Goal: Task Accomplishment & Management: Use online tool/utility

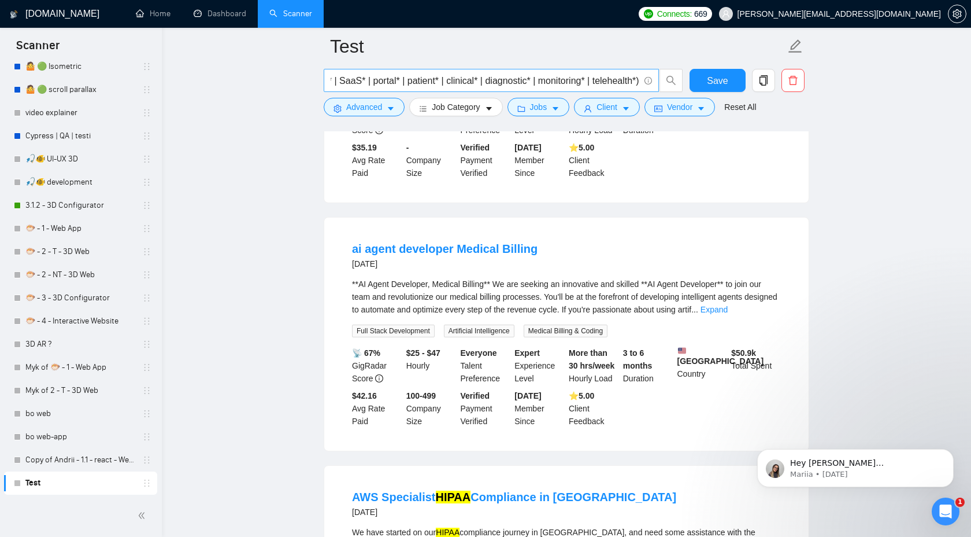
scroll to position [0, 894]
click at [637, 77] on input "(healthtech* | "health tech" | "health-tech" | medtech* | "med tech" | "med-tec…" at bounding box center [485, 80] width 309 height 14
click at [638, 79] on input "(healthtech* | "health tech" | "health-tech" | medtech* | "med tech" | "med-tec…" at bounding box center [485, 80] width 309 height 14
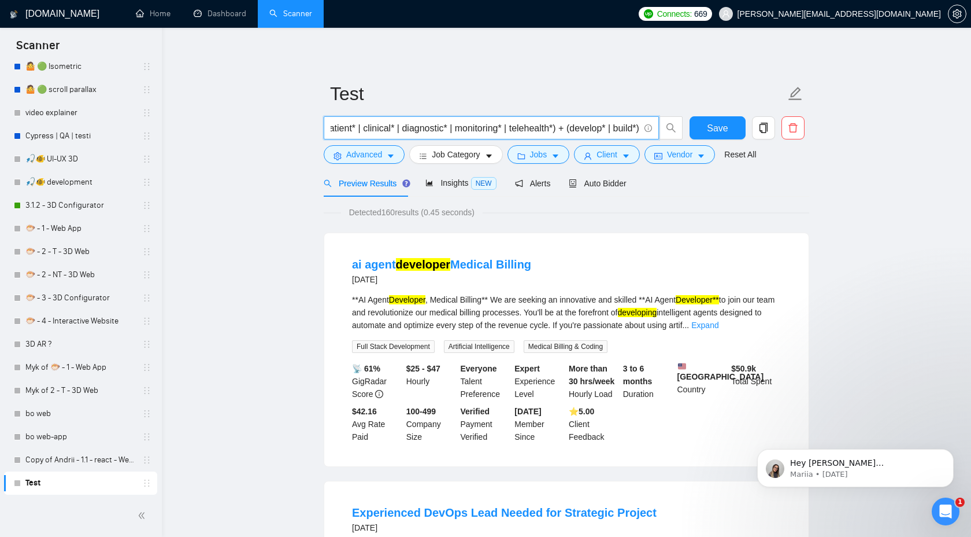
scroll to position [0, 980]
type input "(healthtech* | "health tech" | "health-tech" | medtech* | "med tech" | "med-tec…"
click at [719, 322] on link "Expand" at bounding box center [705, 324] width 27 height 9
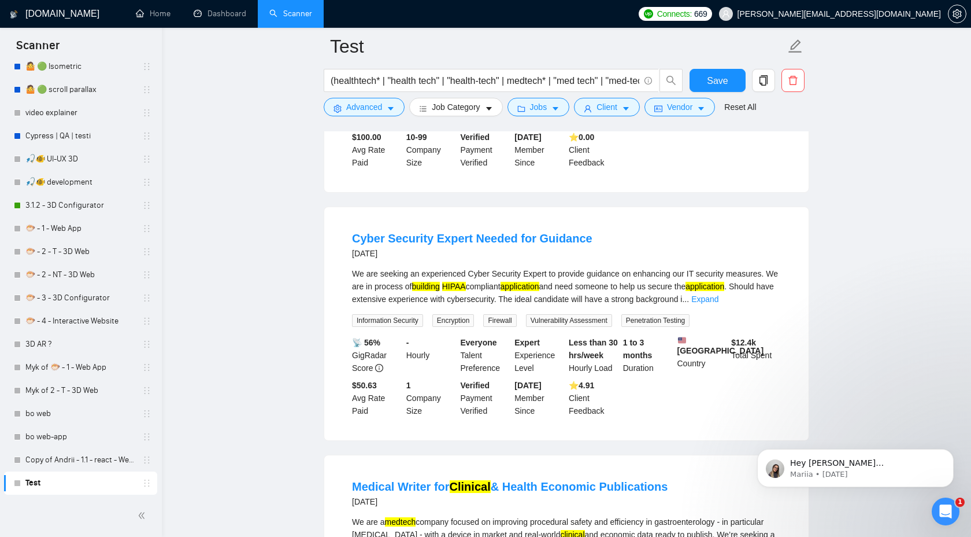
scroll to position [804, 0]
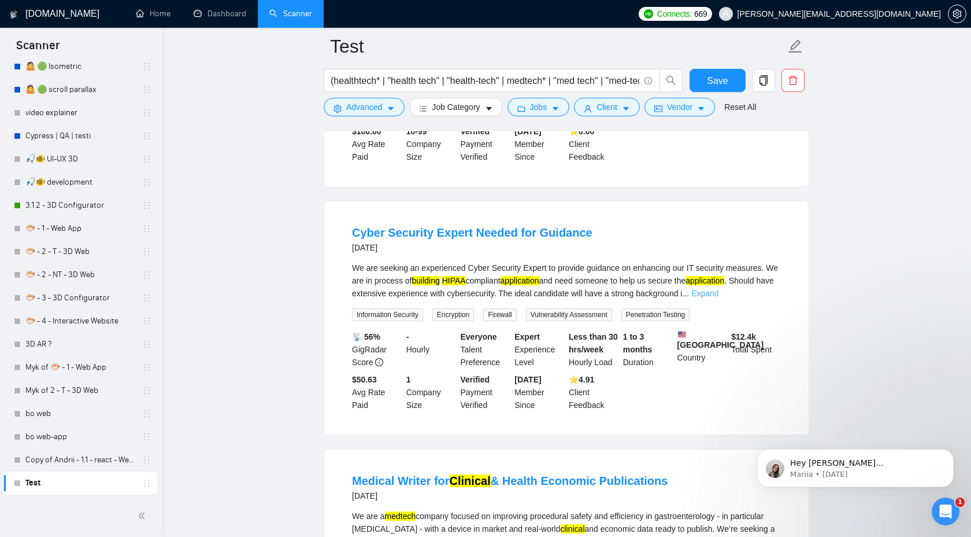
click at [719, 298] on link "Expand" at bounding box center [705, 293] width 27 height 9
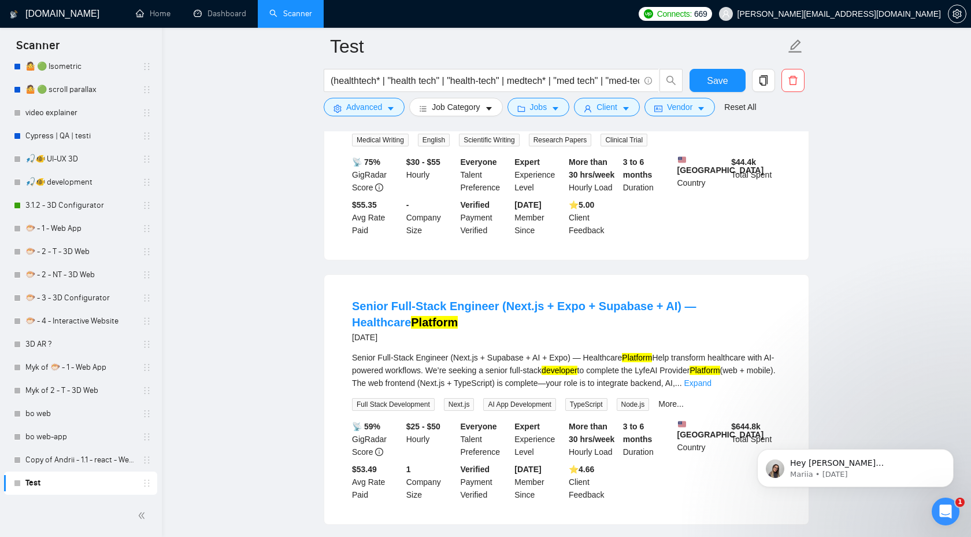
scroll to position [1267, 0]
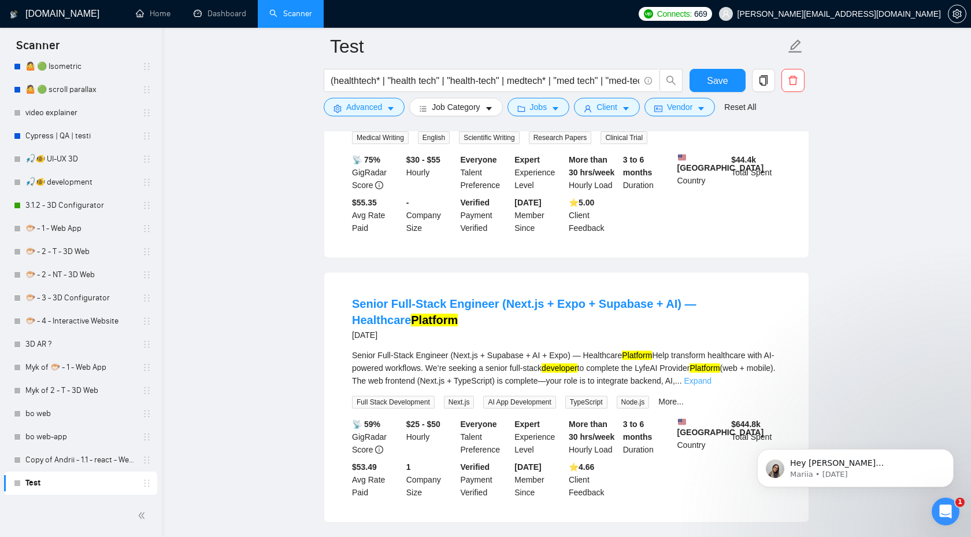
click at [712, 385] on link "Expand" at bounding box center [698, 380] width 27 height 9
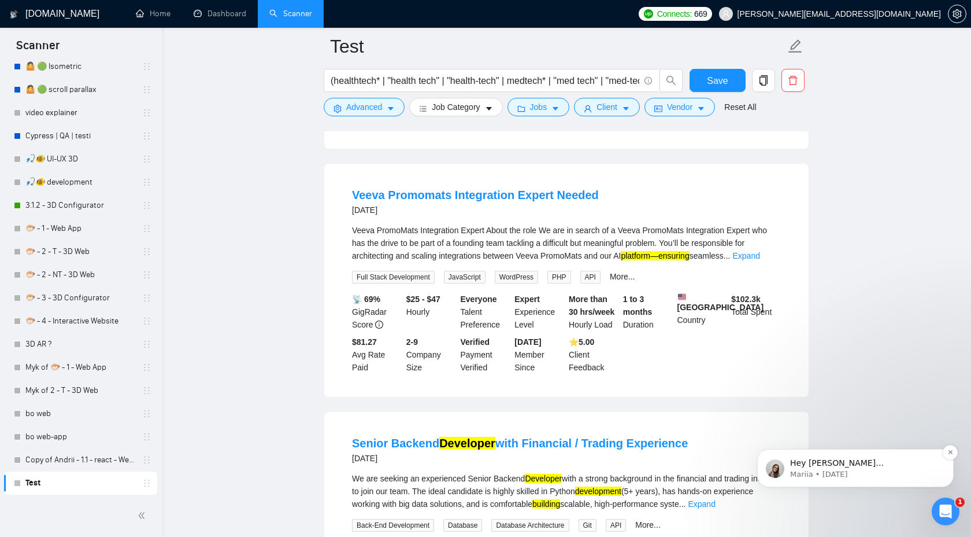
scroll to position [1754, 0]
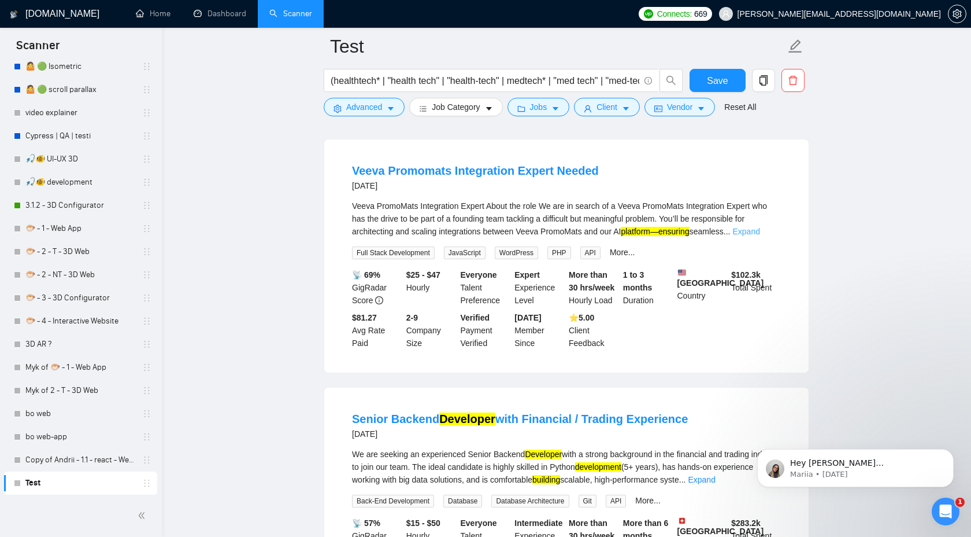
click at [760, 236] on link "Expand" at bounding box center [746, 231] width 27 height 9
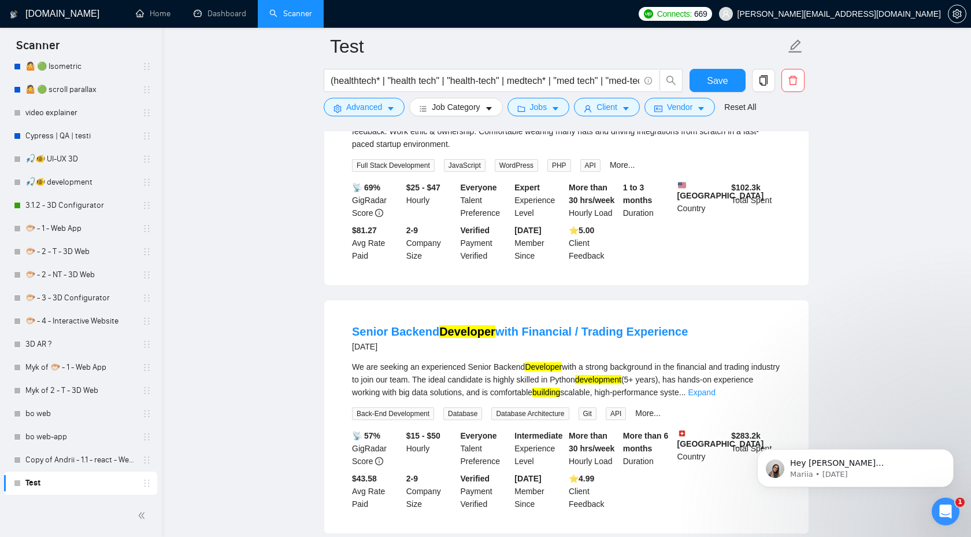
scroll to position [2195, 0]
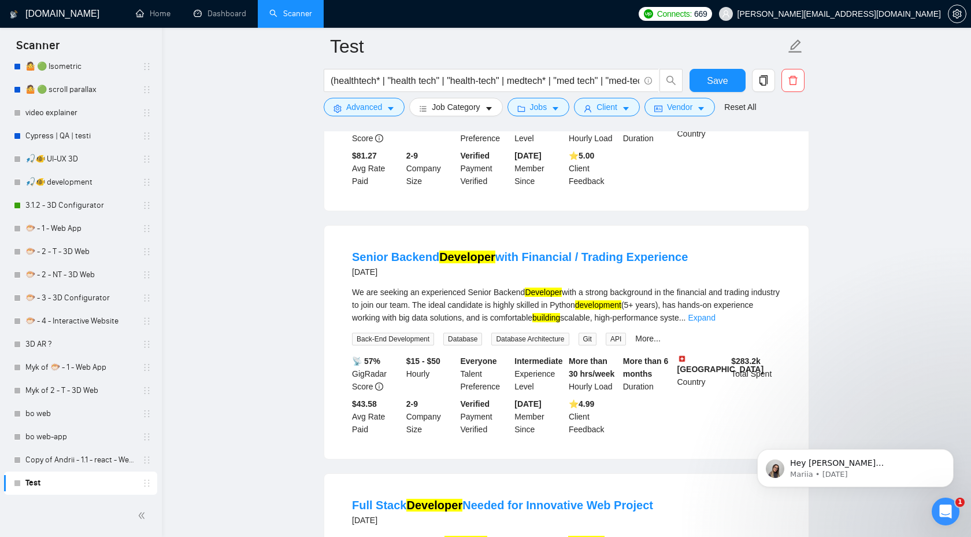
click at [765, 324] on div "We are seeking an experienced Senior Backend Developer with a strong background…" at bounding box center [566, 305] width 429 height 38
click at [715, 322] on link "Expand" at bounding box center [701, 317] width 27 height 9
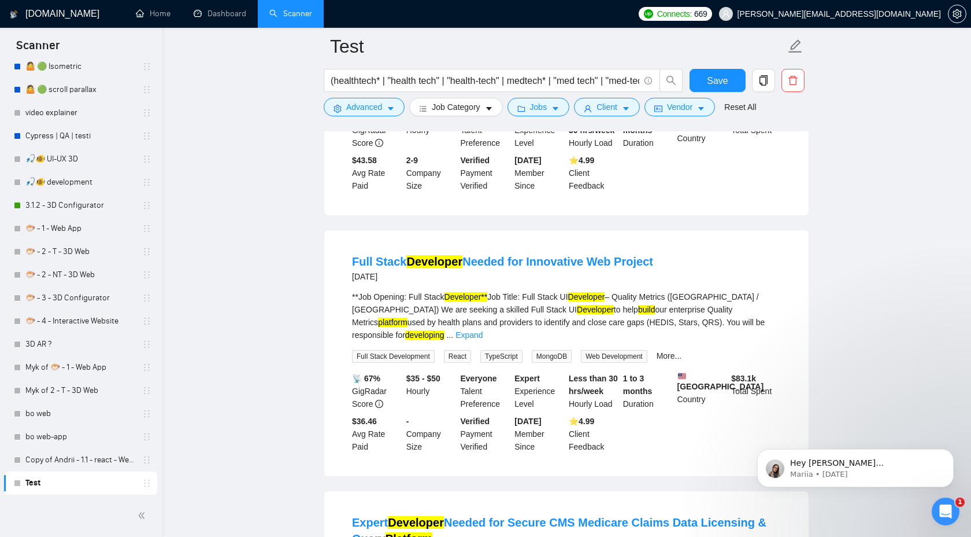
scroll to position [2616, 0]
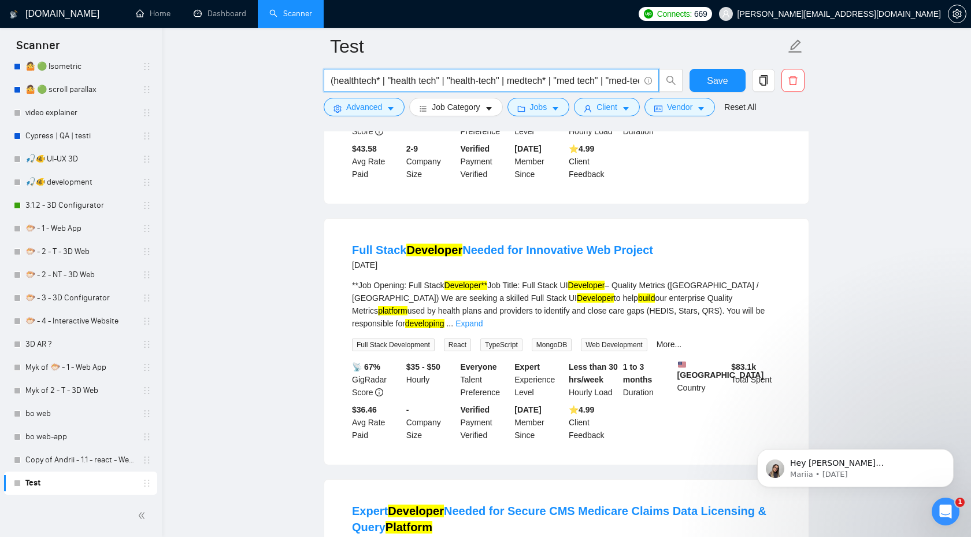
click at [363, 79] on input "(healthtech* | "health tech" | "health-tech" | medtech* | "med tech" | "med-tec…" at bounding box center [485, 80] width 309 height 14
click at [539, 82] on input "(healthtech* | "health tech" | "health-tech" | medtech* | "med tech" | "med-tec…" at bounding box center [485, 80] width 309 height 14
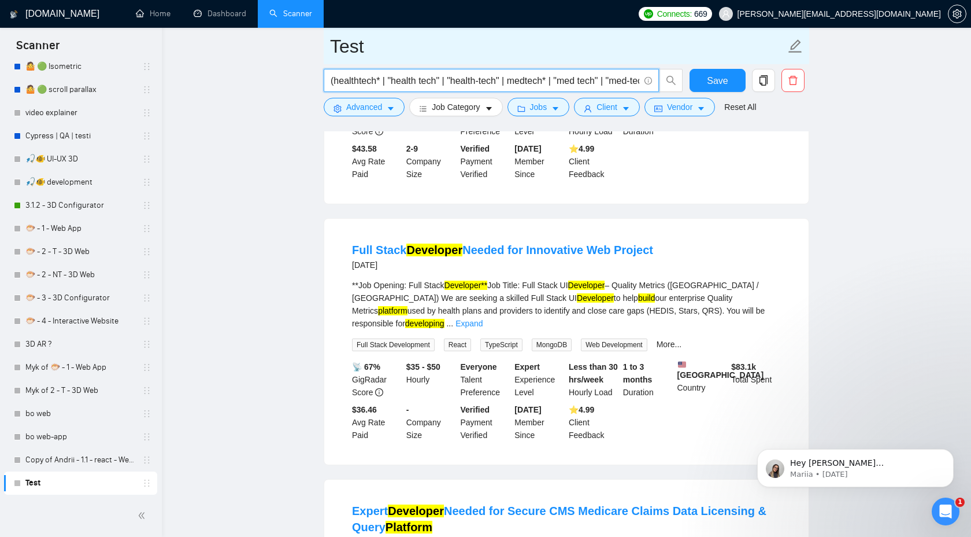
click at [421, 47] on input "Test" at bounding box center [558, 46] width 456 height 29
paste input "medtech"
type input "medtech"
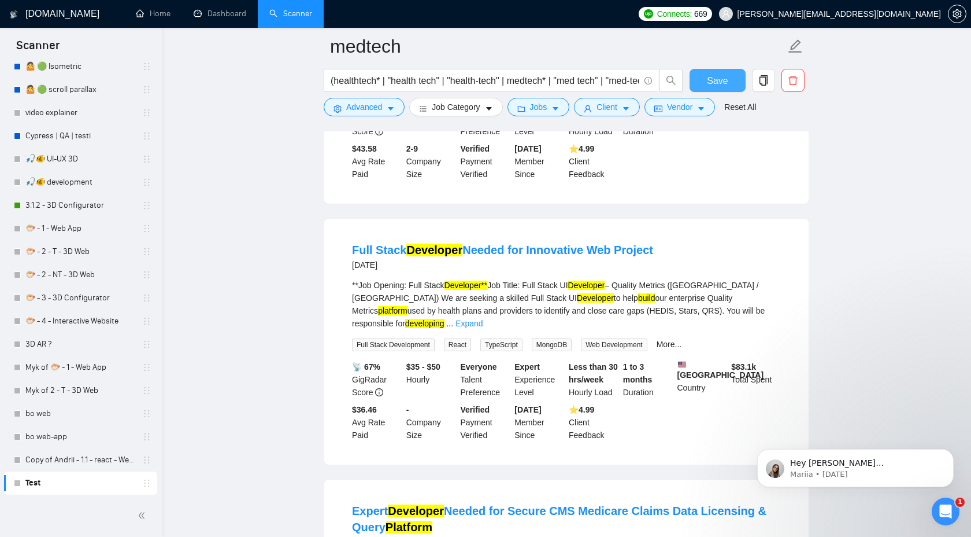
click at [715, 84] on span "Save" at bounding box center [717, 80] width 21 height 14
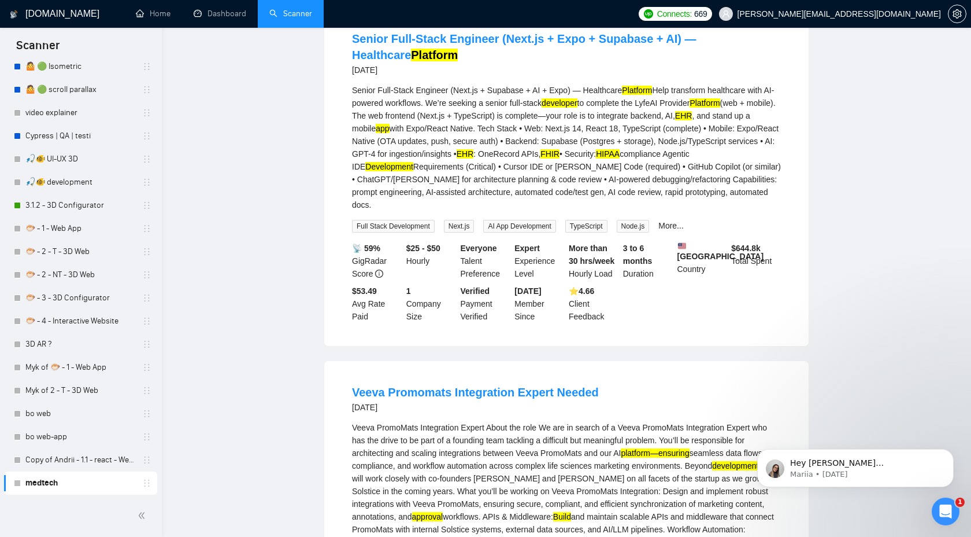
scroll to position [0, 0]
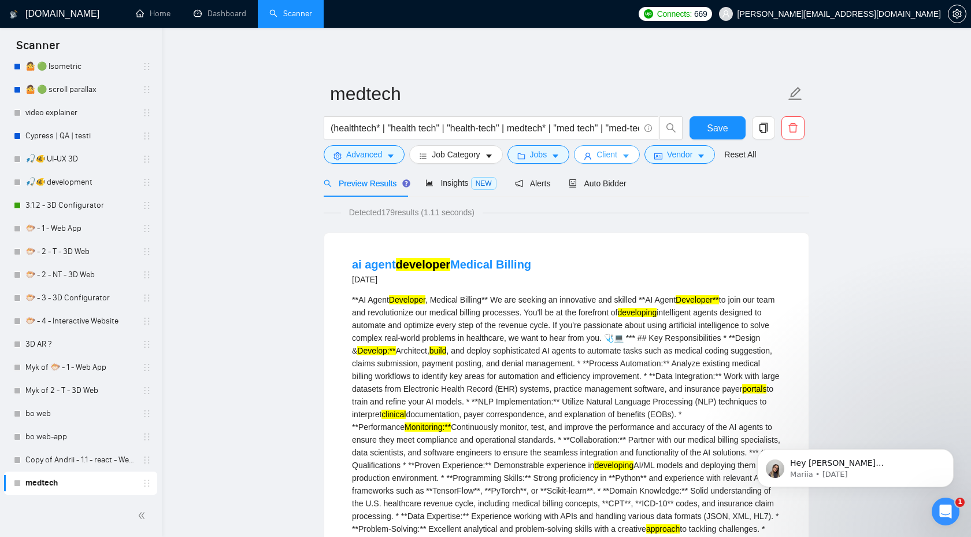
click at [618, 157] on span "Client" at bounding box center [607, 154] width 21 height 13
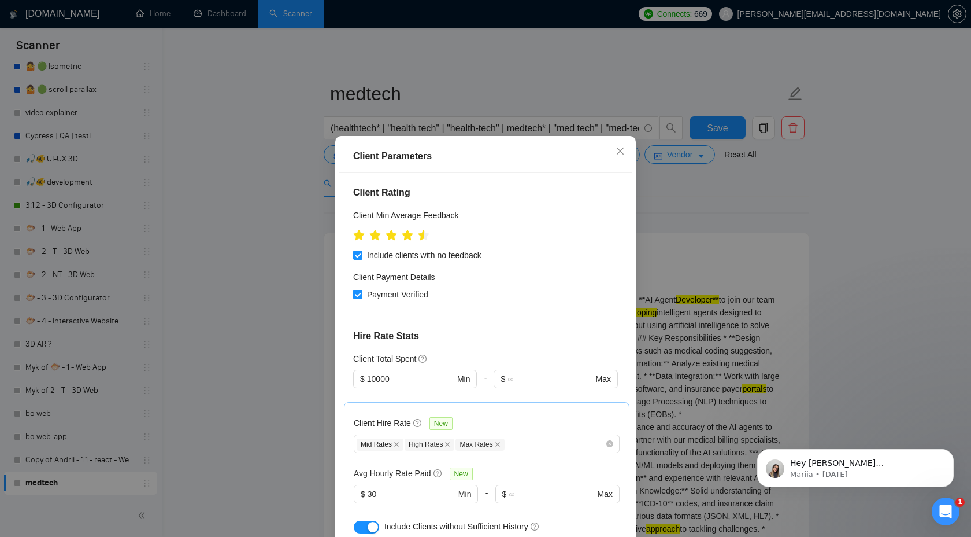
scroll to position [175, 0]
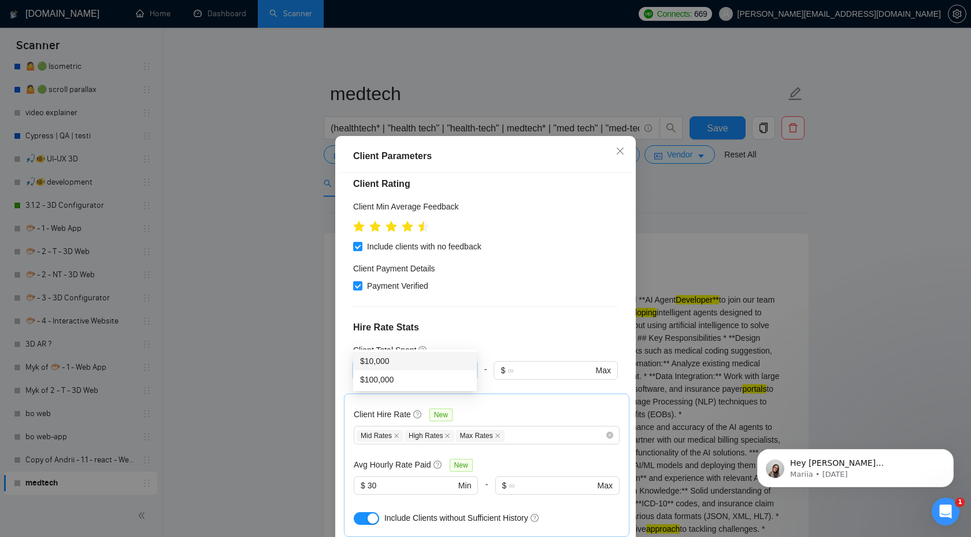
drag, startPoint x: 431, startPoint y: 338, endPoint x: 309, endPoint y: 337, distance: 122.0
click at [309, 337] on div "Client Parameters Client Location Include Client Countries [GEOGRAPHIC_DATA] [G…" at bounding box center [485, 268] width 971 height 537
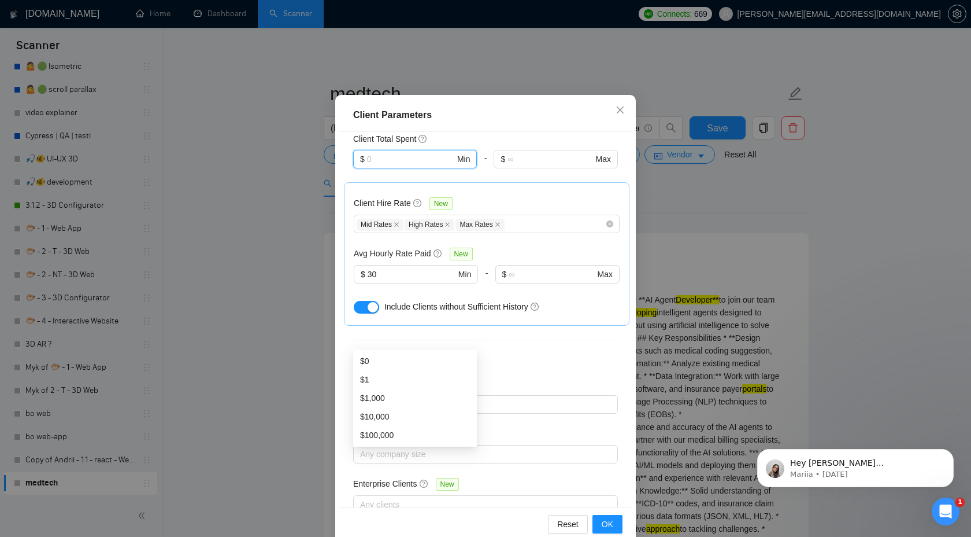
scroll to position [62, 0]
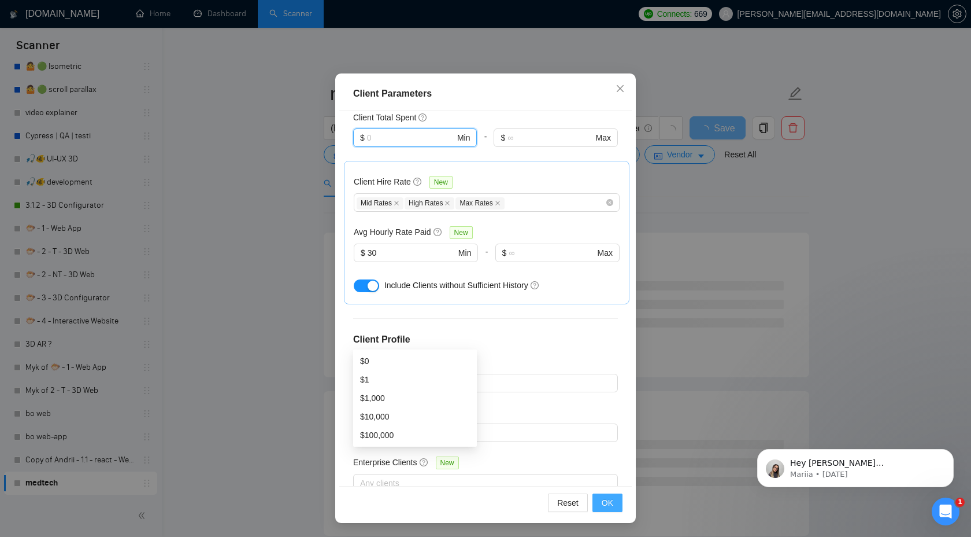
click at [603, 499] on span "OK" at bounding box center [608, 502] width 12 height 13
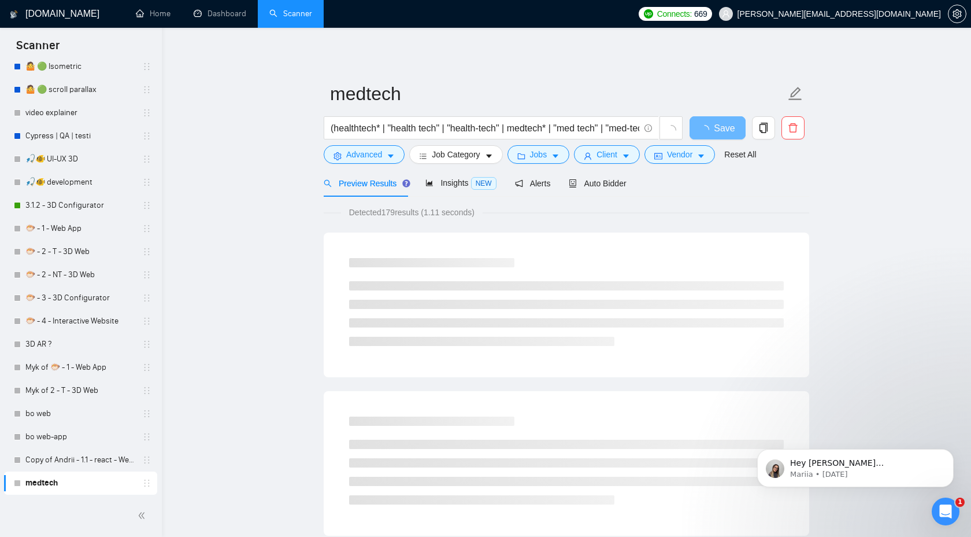
scroll to position [0, 0]
click at [456, 182] on span "Insights NEW" at bounding box center [461, 182] width 71 height 9
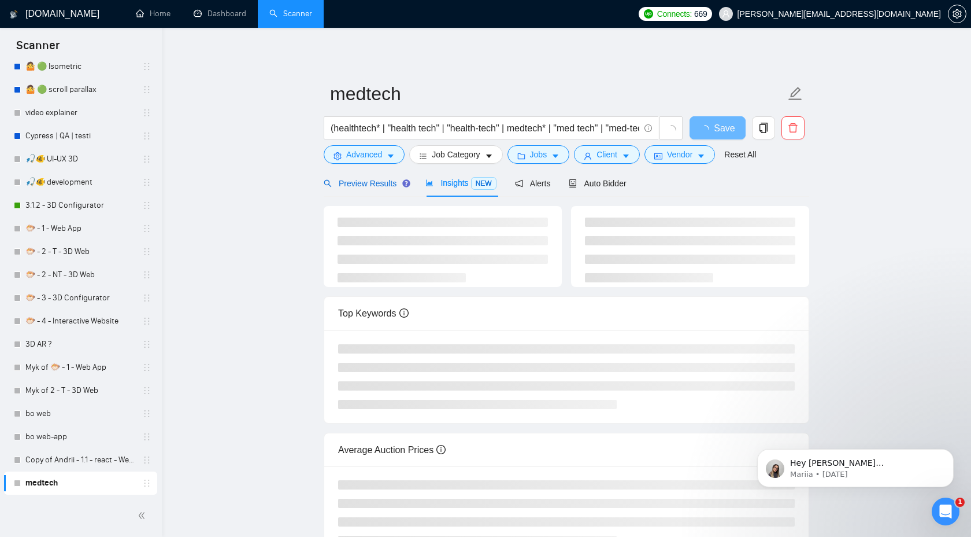
click at [369, 184] on span "Preview Results" at bounding box center [365, 183] width 83 height 9
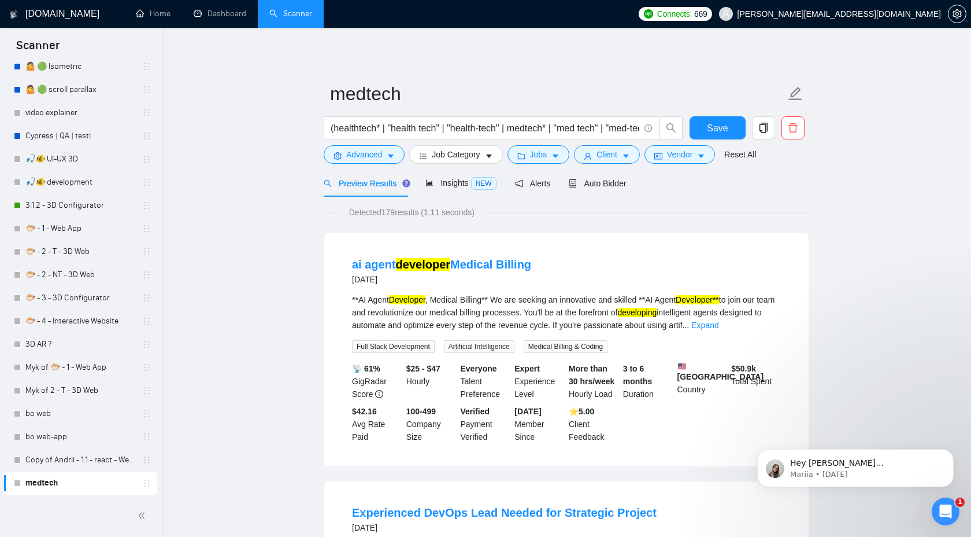
click at [731, 114] on form "medtech (healthtech* | "health tech" | "health-tech" | medtech* | "med tech" | …" at bounding box center [567, 122] width 486 height 94
click at [729, 119] on button "Save" at bounding box center [718, 127] width 56 height 23
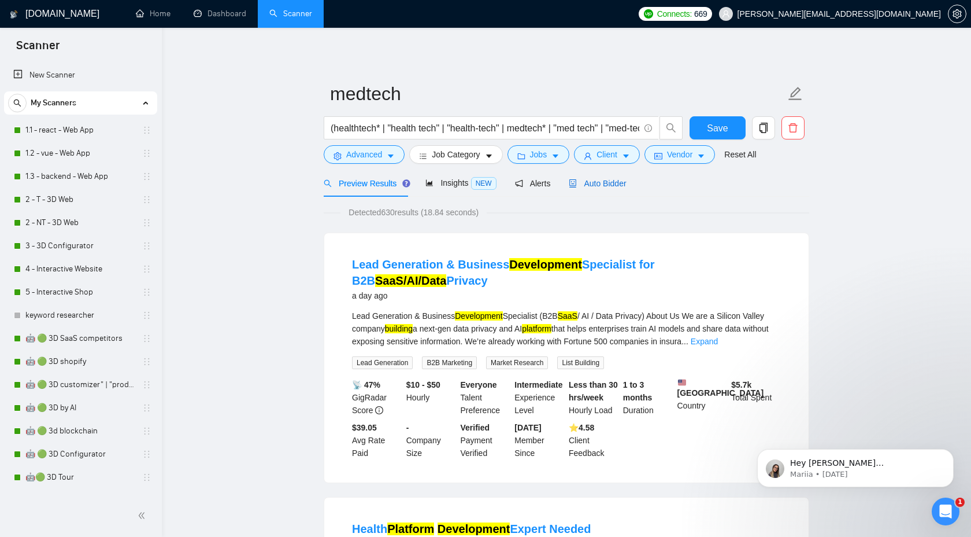
click at [606, 188] on div "Auto Bidder" at bounding box center [597, 183] width 57 height 13
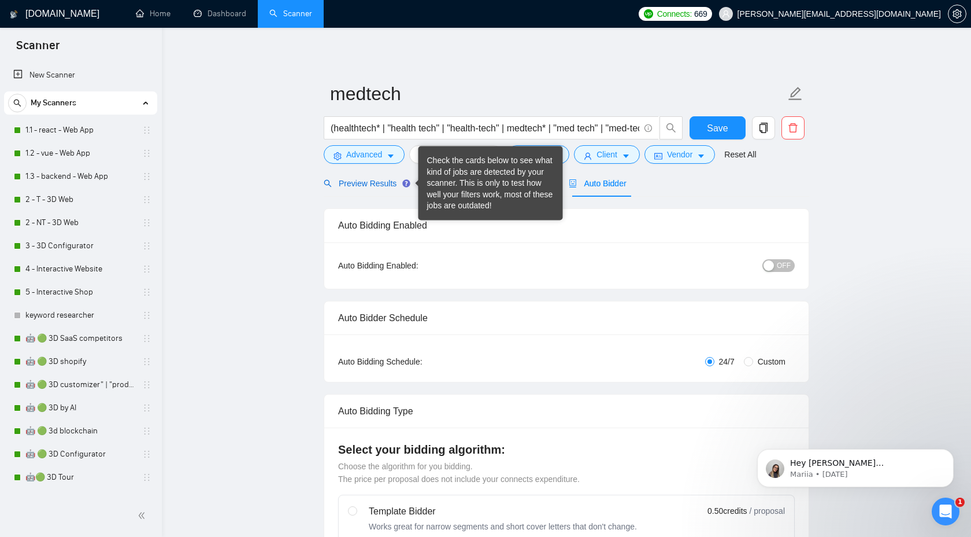
click at [377, 187] on span "Preview Results" at bounding box center [365, 183] width 83 height 9
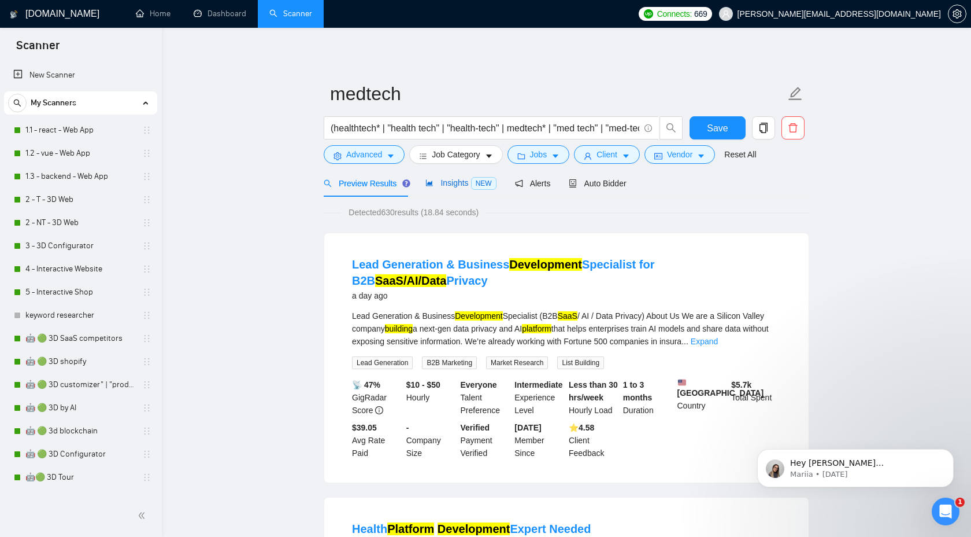
click at [431, 187] on span "Insights NEW" at bounding box center [461, 182] width 71 height 9
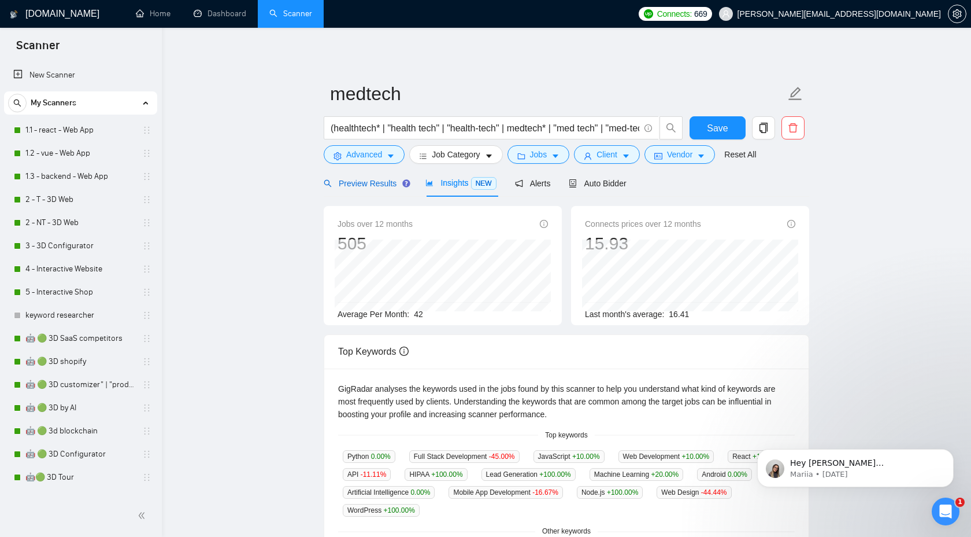
click at [393, 183] on span "Preview Results" at bounding box center [365, 183] width 83 height 9
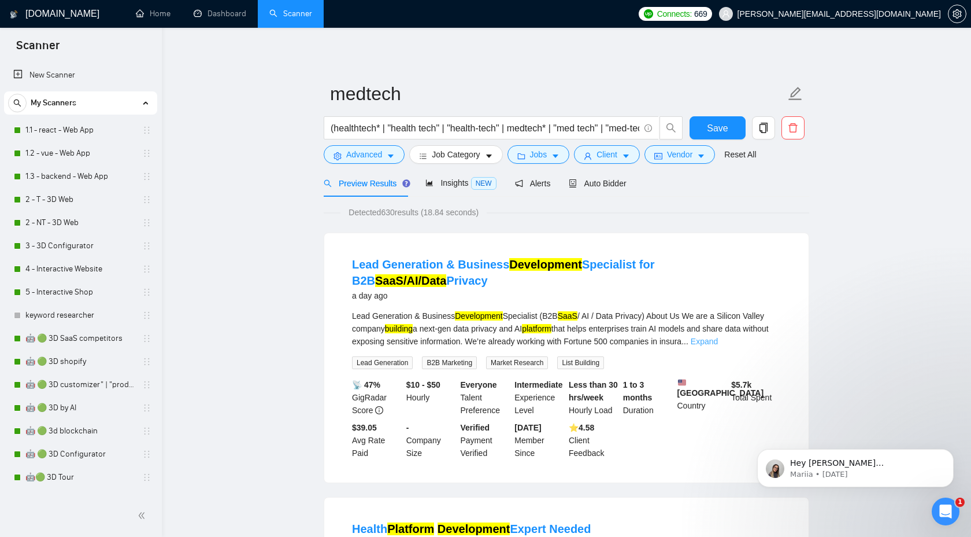
click at [718, 345] on link "Expand" at bounding box center [704, 341] width 27 height 9
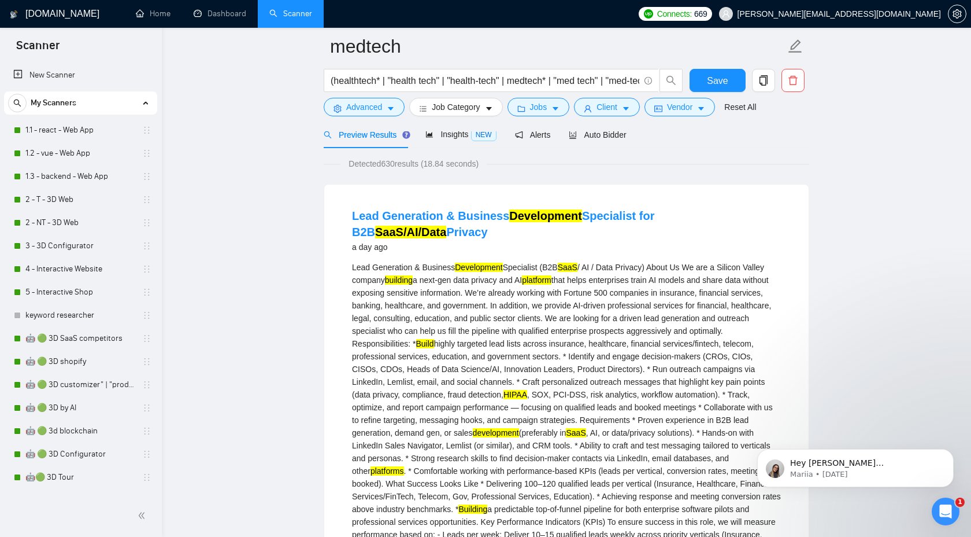
scroll to position [125, 0]
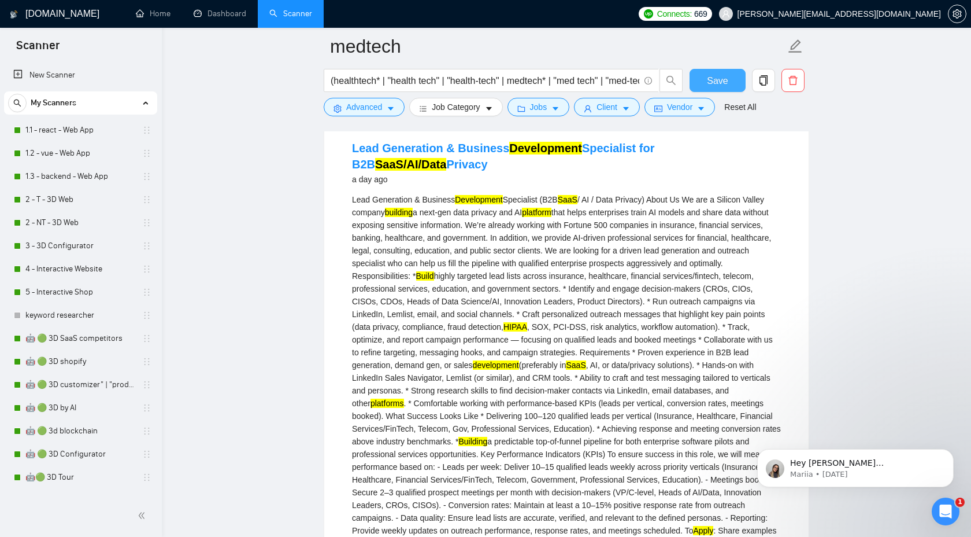
click at [699, 83] on button "Save" at bounding box center [718, 80] width 56 height 23
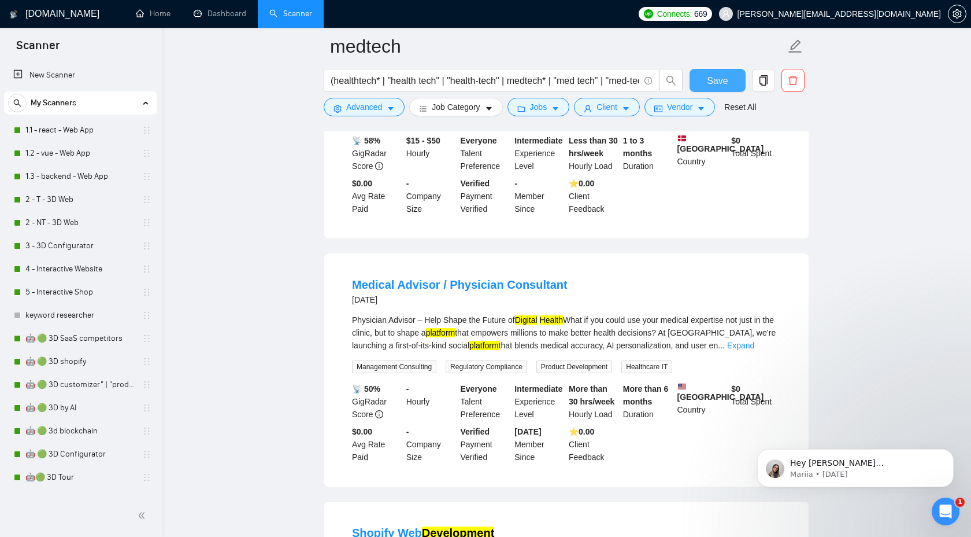
scroll to position [916, 0]
